Goal: Task Accomplishment & Management: Manage account settings

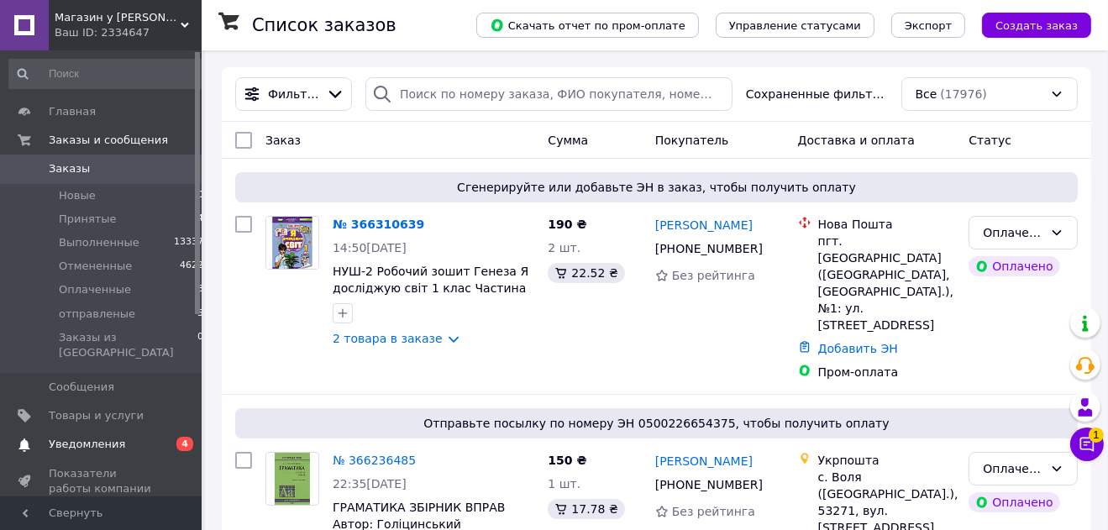
click at [97, 437] on span "Уведомления" at bounding box center [87, 444] width 76 height 15
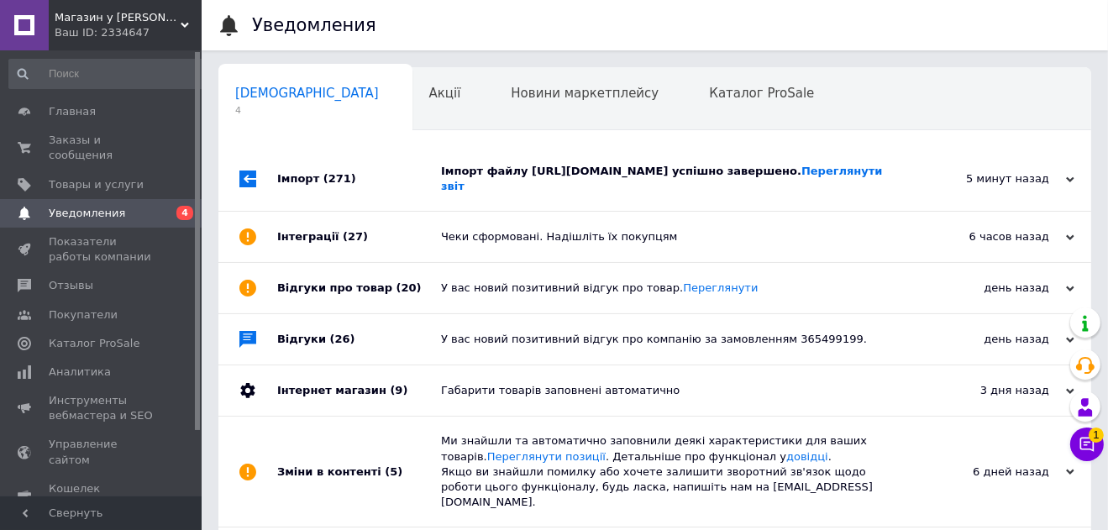
click at [642, 170] on div "Імпорт файлу https://karnavalprikolov.ua/export_products.xml успішно завершено.…" at bounding box center [673, 179] width 465 height 30
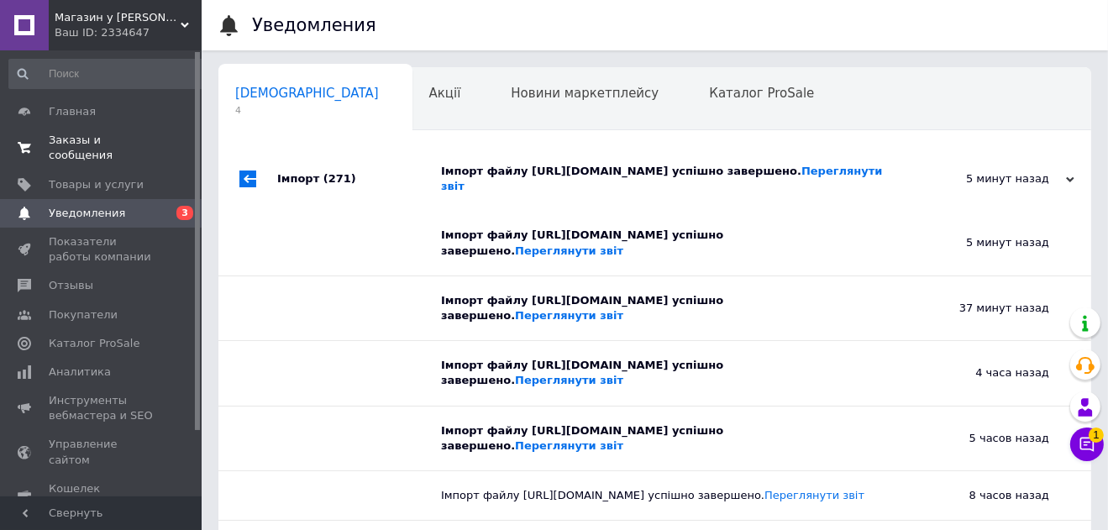
click at [75, 141] on span "Заказы и сообщения" at bounding box center [102, 148] width 107 height 30
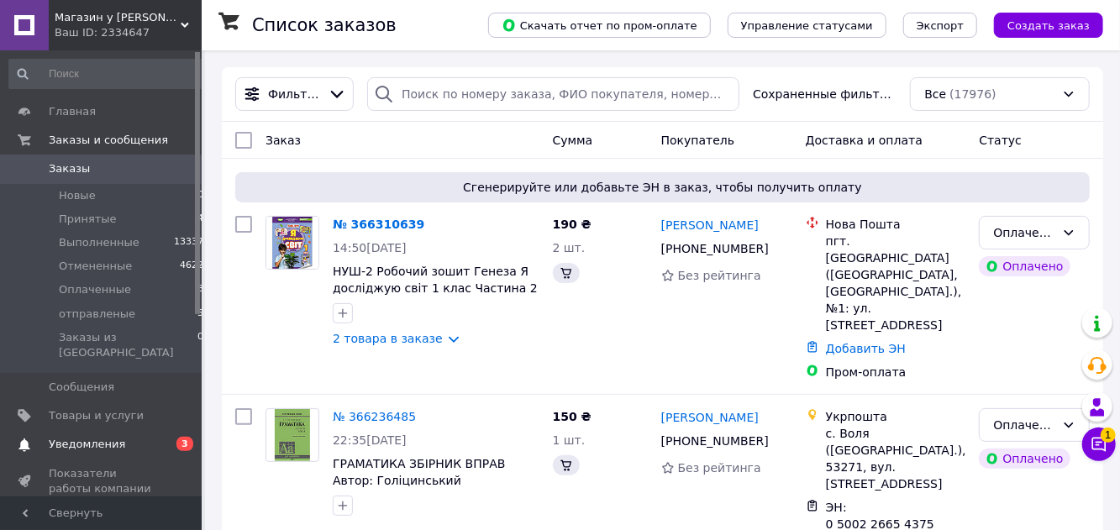
click at [100, 437] on span "Уведомления" at bounding box center [87, 444] width 76 height 15
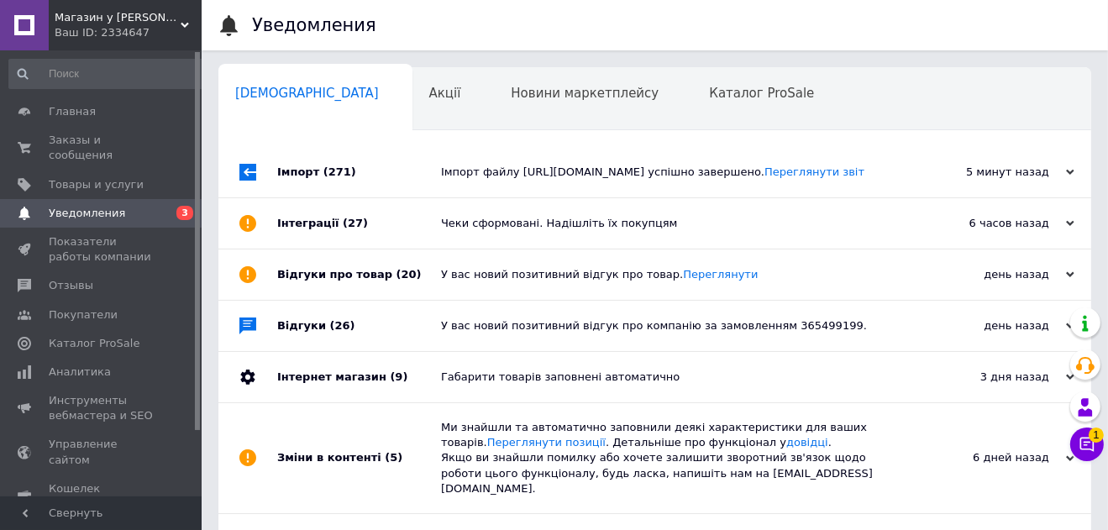
click at [511, 281] on div "У вас новий позитивний відгук про товар. Переглянути" at bounding box center [673, 274] width 465 height 50
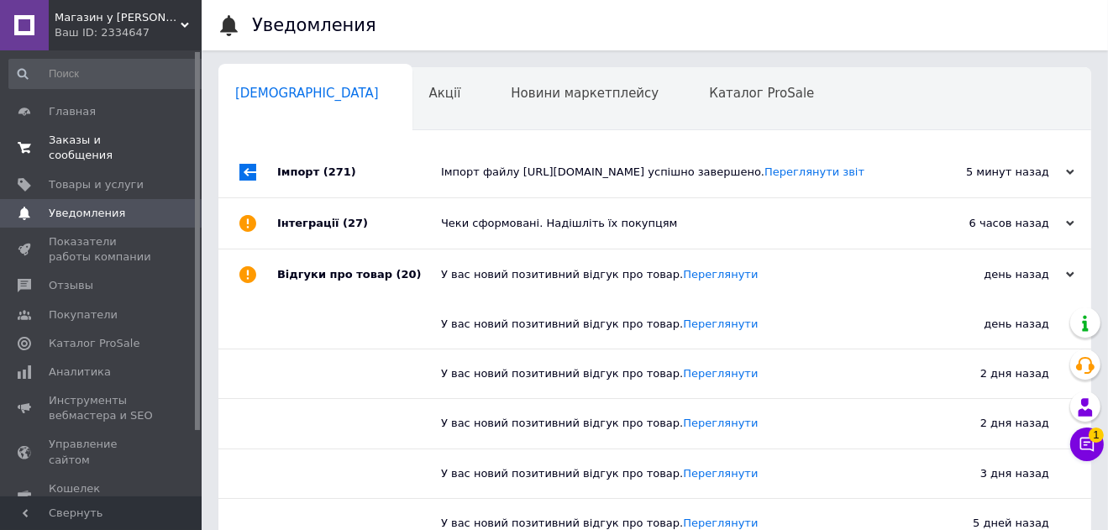
click at [97, 131] on link "Заказы и сообщения 0 0" at bounding box center [106, 148] width 213 height 44
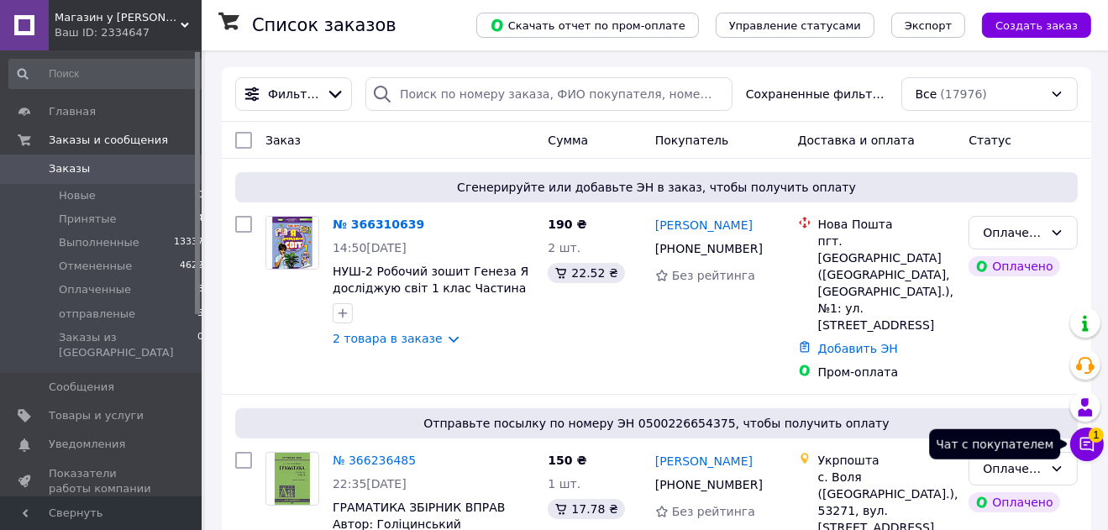
click at [1096, 439] on span "1" at bounding box center [1095, 434] width 15 height 15
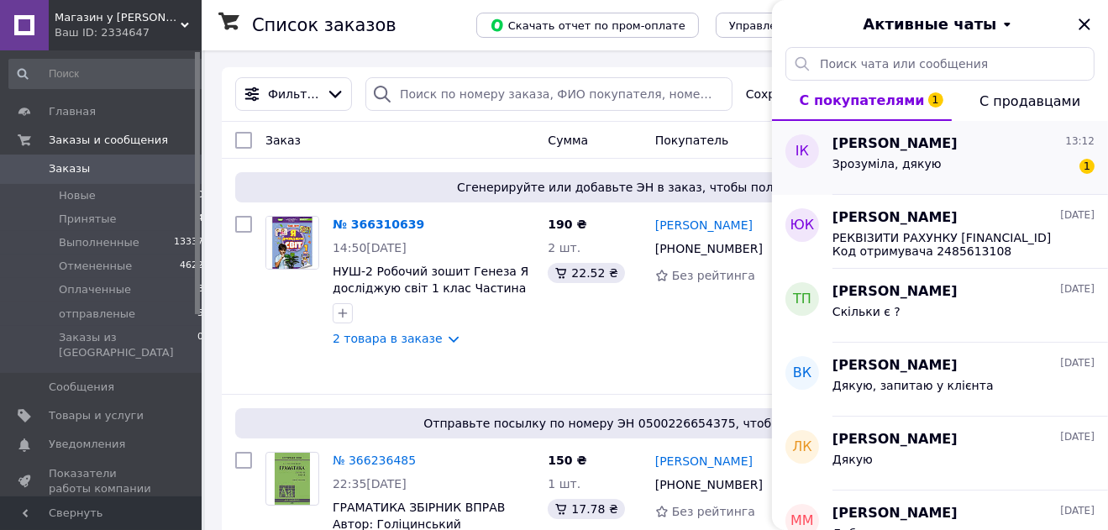
click at [915, 148] on span "Іванна Колтик" at bounding box center [894, 143] width 125 height 19
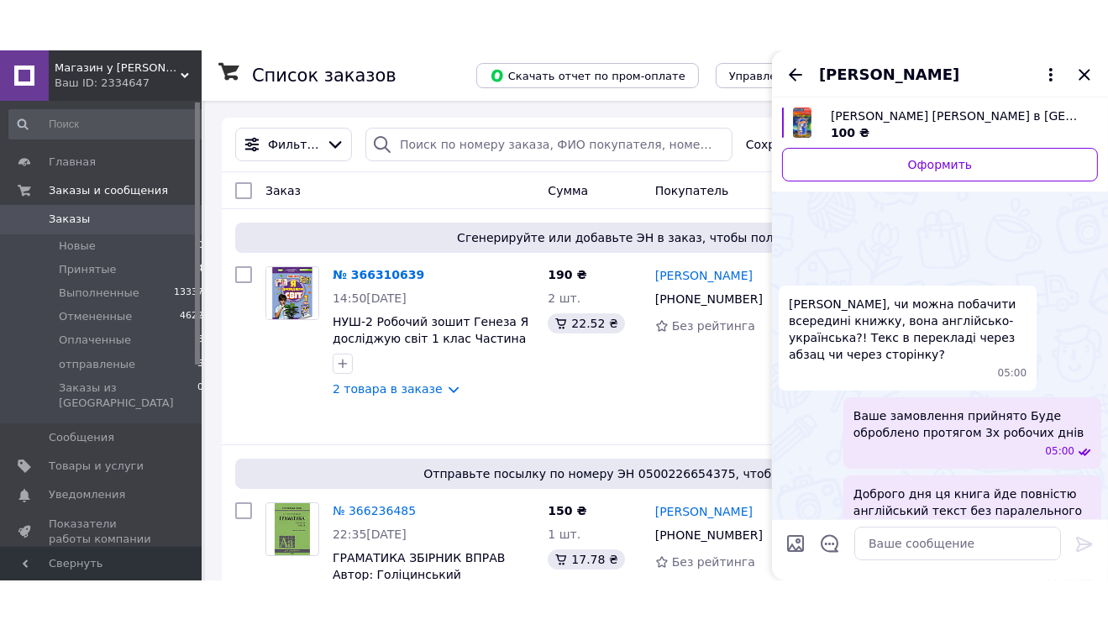
scroll to position [143, 0]
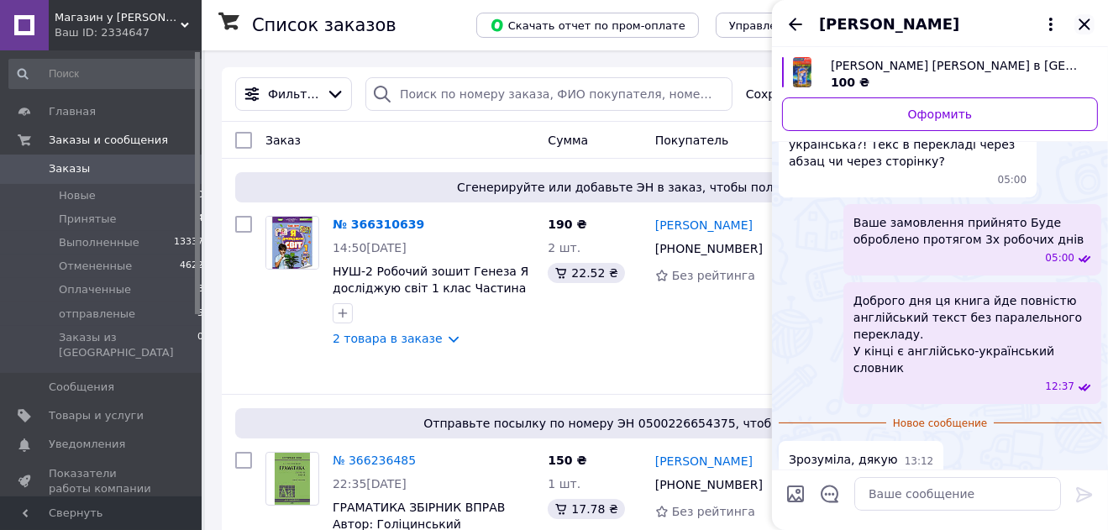
click at [1079, 29] on icon "Закрыть" at bounding box center [1083, 23] width 11 height 11
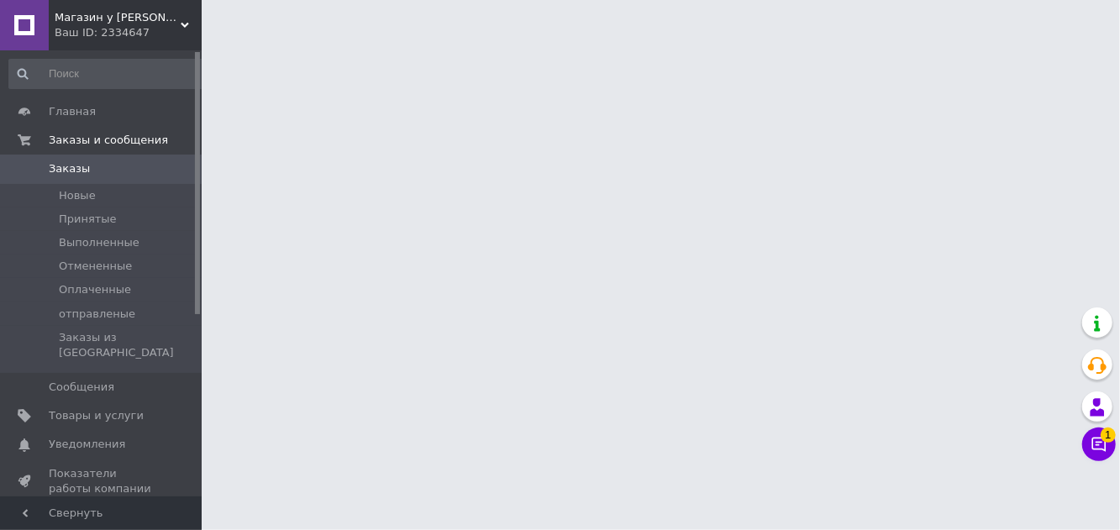
drag, startPoint x: 962, startPoint y: 452, endPoint x: 1120, endPoint y: 460, distance: 157.3
click at [1119, 42] on html "Магазин у [PERSON_NAME] Ваш ID: 2334647 Сайт Магазин у [PERSON_NAME] покупателя…" at bounding box center [560, 21] width 1120 height 42
